Goal: Task Accomplishment & Management: Manage account settings

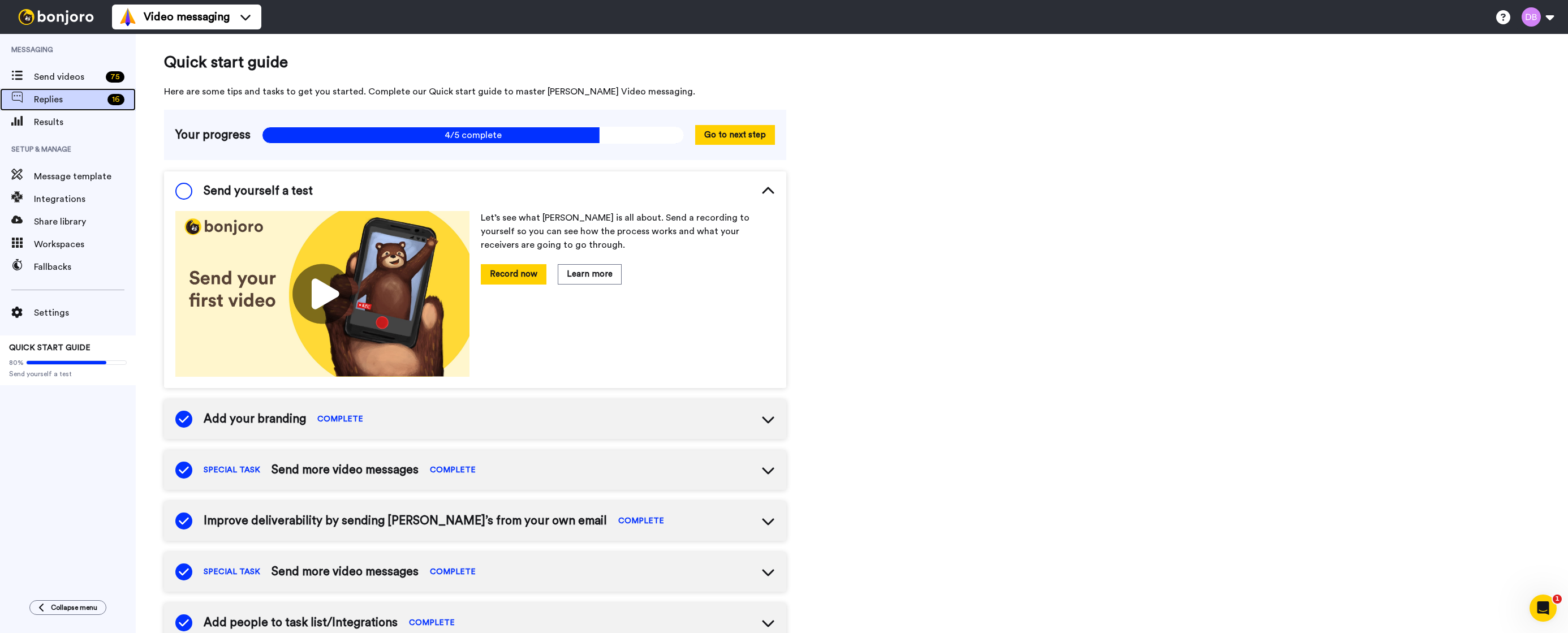
click at [98, 98] on span "Replies" at bounding box center [68, 99] width 69 height 13
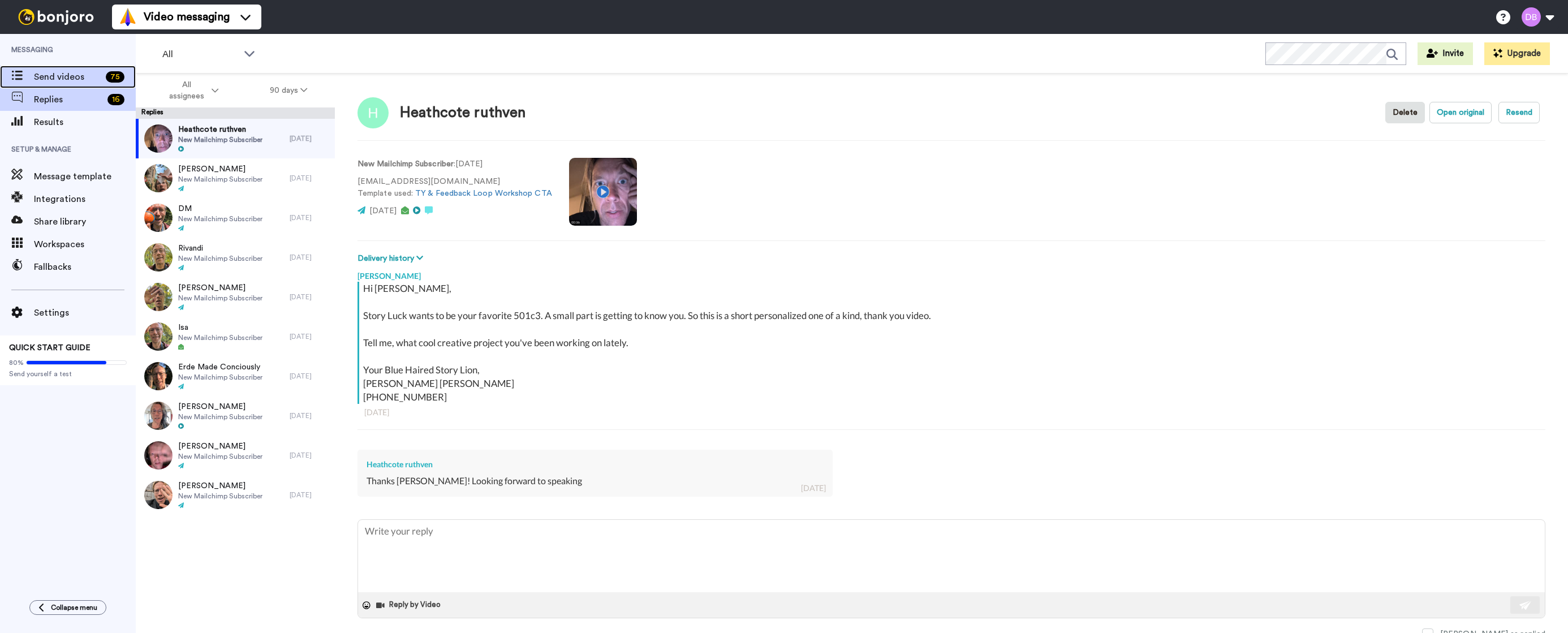
click at [81, 83] on span "Send videos" at bounding box center [68, 77] width 68 height 13
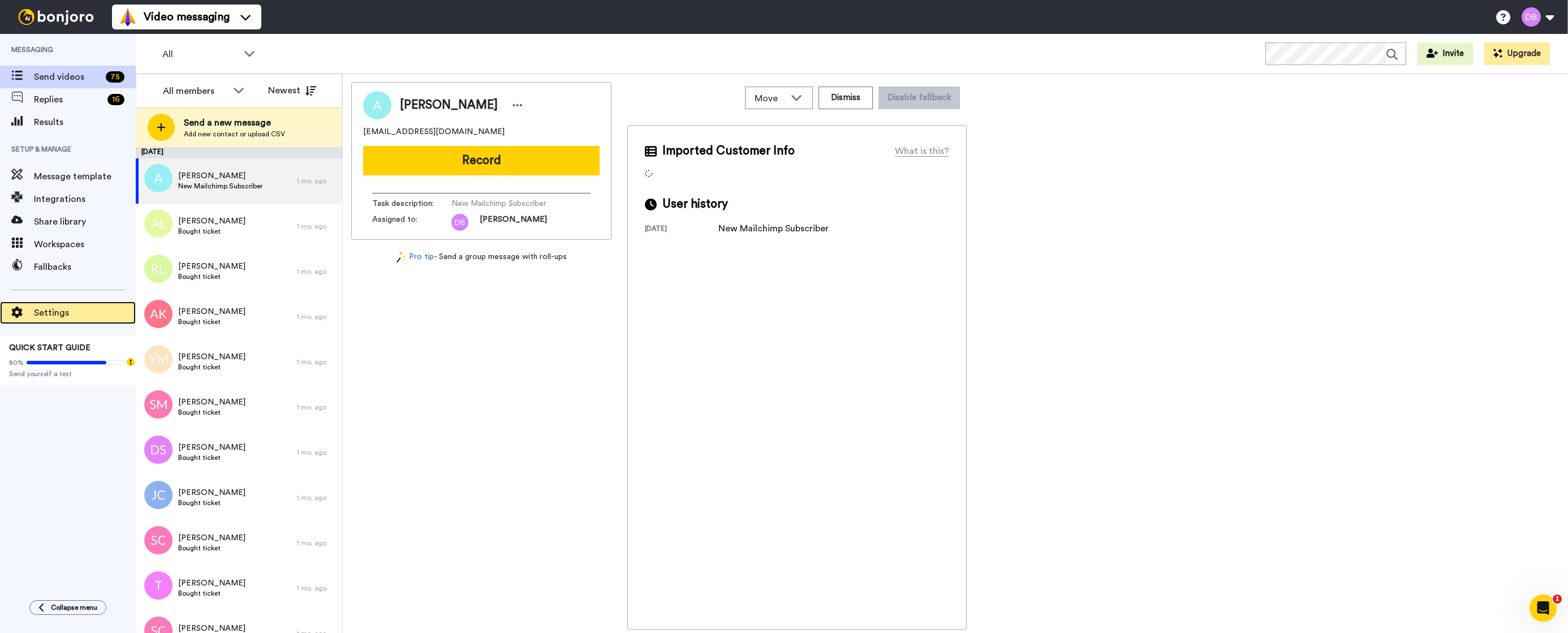
click at [89, 316] on span "Settings" at bounding box center [85, 313] width 102 height 13
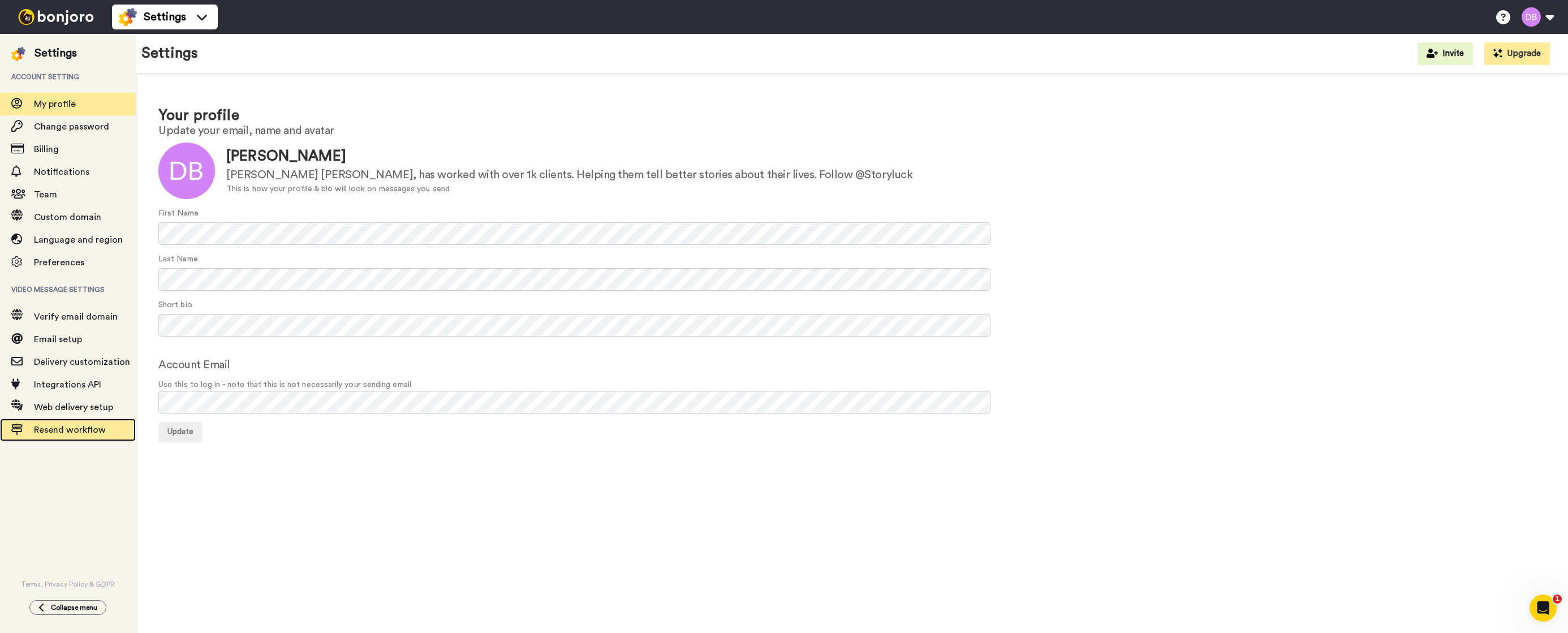
click at [88, 432] on span "Resend workflow" at bounding box center [70, 430] width 72 height 9
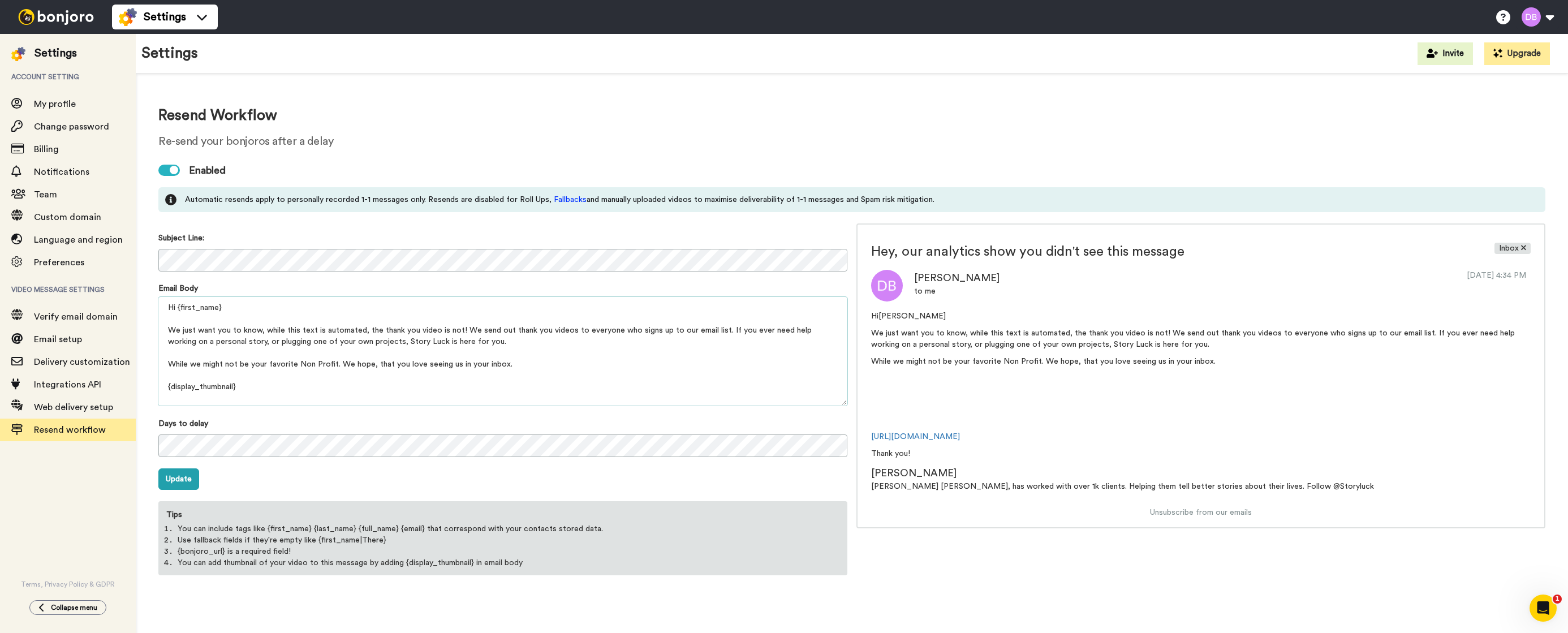
click at [252, 308] on textarea "Hi {first_name} We just want you to know, while this text is automated, the tha…" at bounding box center [503, 351] width 689 height 108
click at [368, 368] on textarea "Hi {first_name}, We just want you to know, while this text is automated, the th…" at bounding box center [503, 351] width 689 height 108
type textarea "Hi {first_name}, We just want you to know, while this text is automated, the th…"
click at [183, 480] on button "Update" at bounding box center [178, 478] width 41 height 21
click at [29, 23] on img at bounding box center [55, 17] width 85 height 16
